Goal: Find contact information: Find contact information

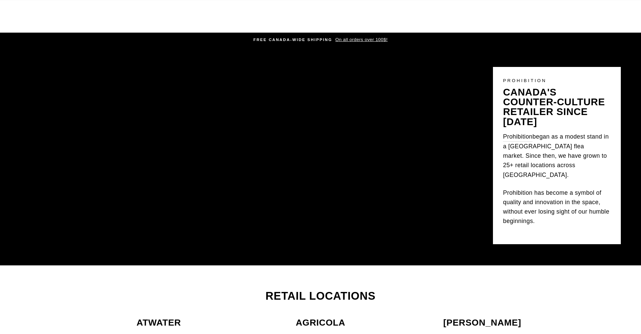
scroll to position [236, 0]
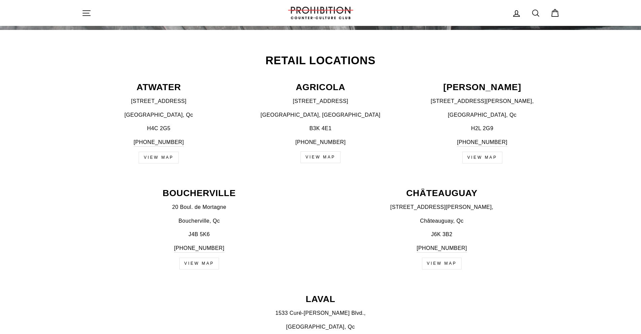
drag, startPoint x: 486, startPoint y: 142, endPoint x: 550, endPoint y: 122, distance: 66.4
click at [550, 122] on div "[STREET_ADDRESS][PERSON_NAME] [PHONE_NUMBER]" at bounding box center [482, 122] width 155 height 50
drag, startPoint x: 516, startPoint y: 141, endPoint x: 457, endPoint y: 140, distance: 59.3
click at [457, 140] on p "[PHONE_NUMBER]" at bounding box center [482, 142] width 155 height 9
copy link "[PHONE_NUMBER]"
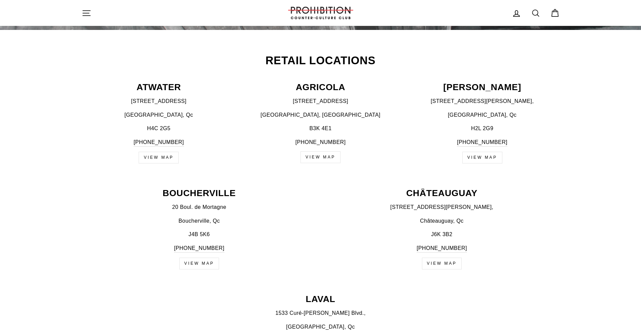
click at [482, 80] on div "Retail Locations [GEOGRAPHIC_DATA] [STREET_ADDRESS] [PHONE_NUMBER] VIEW MAP AGR…" at bounding box center [320, 113] width 505 height 116
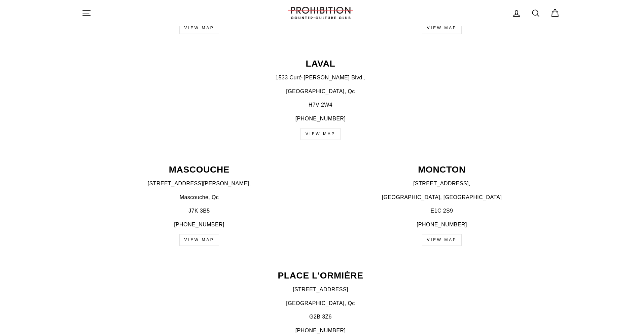
scroll to position [314, 0]
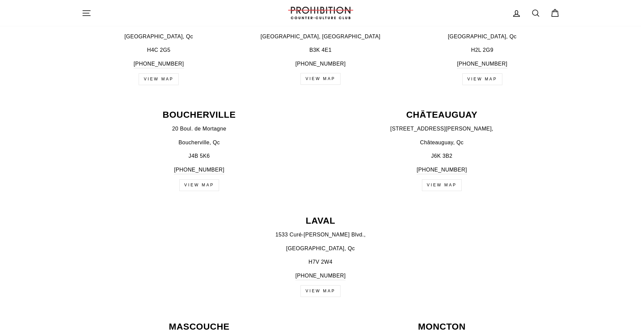
click at [490, 79] on link "view map" at bounding box center [483, 79] width 40 height 12
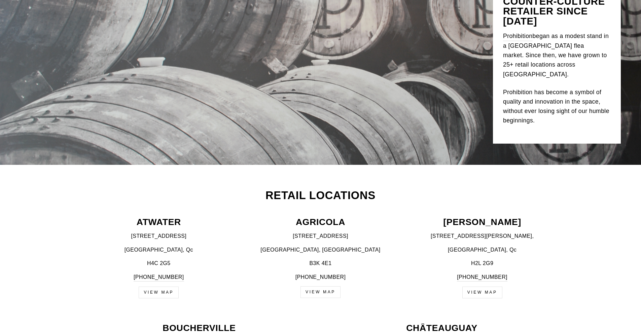
scroll to position [157, 0]
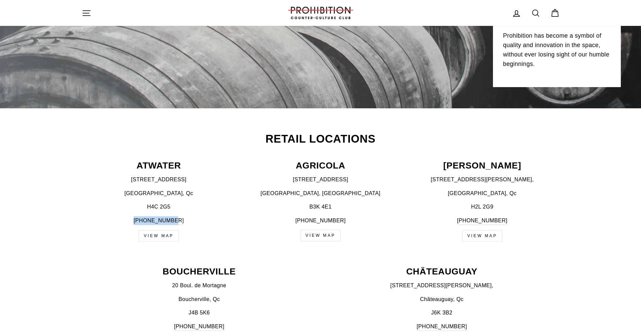
drag, startPoint x: 178, startPoint y: 218, endPoint x: 141, endPoint y: 220, distance: 37.8
click at [141, 220] on p "[PHONE_NUMBER]" at bounding box center [159, 220] width 155 height 9
copy link "[PHONE_NUMBER]"
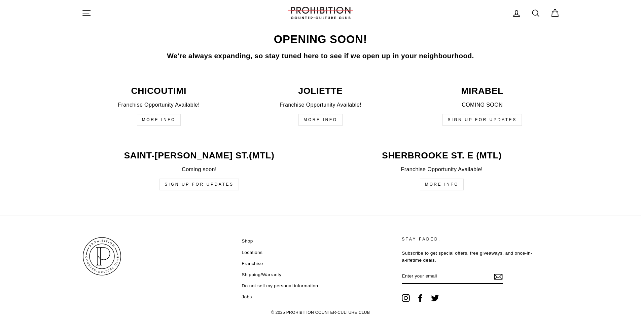
scroll to position [1607, 0]
